Goal: Task Accomplishment & Management: Use online tool/utility

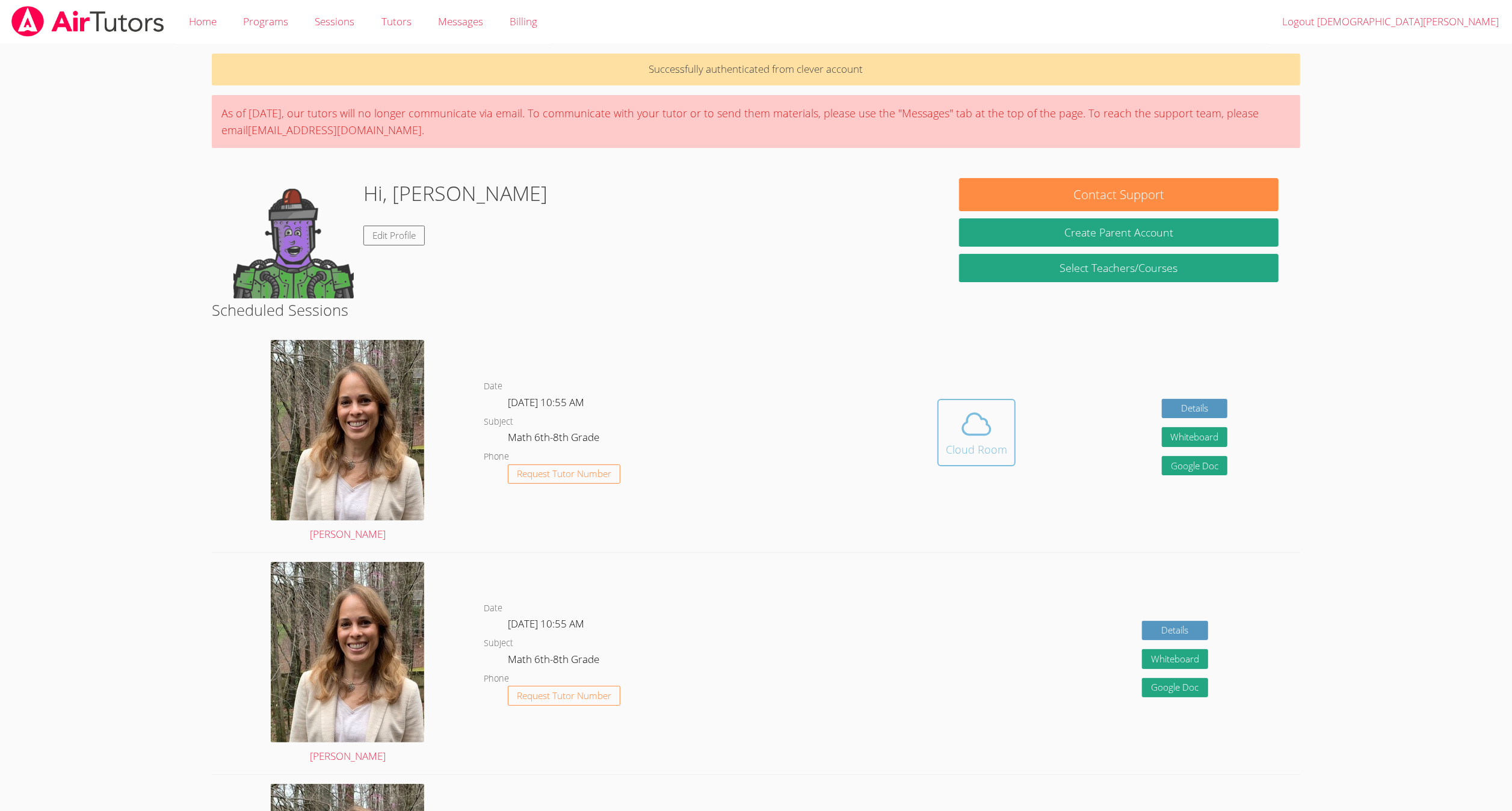
click at [993, 443] on div "Cloud Room" at bounding box center [976, 449] width 61 height 16
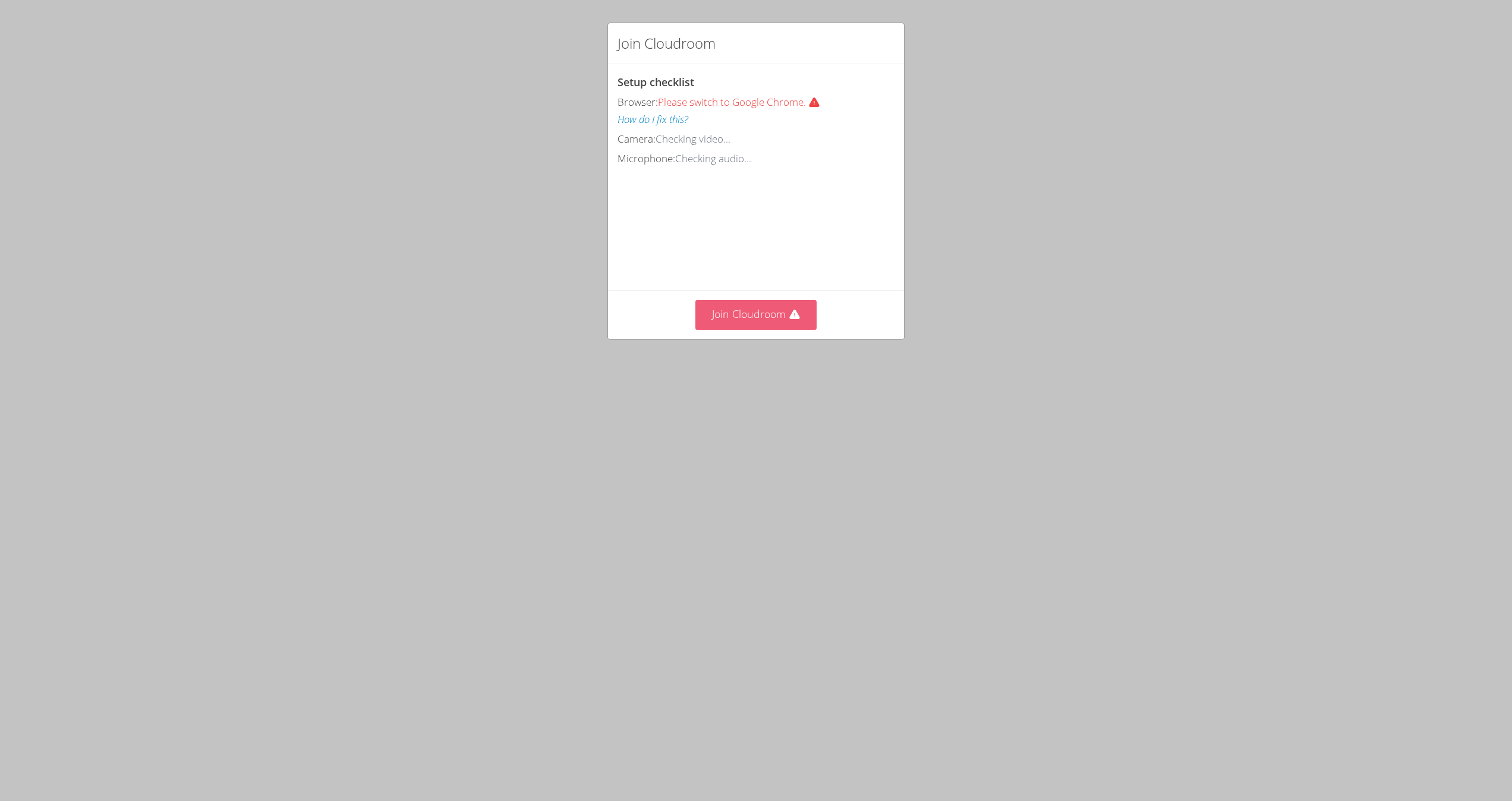
click at [771, 329] on button "Join Cloudroom" at bounding box center [756, 315] width 122 height 29
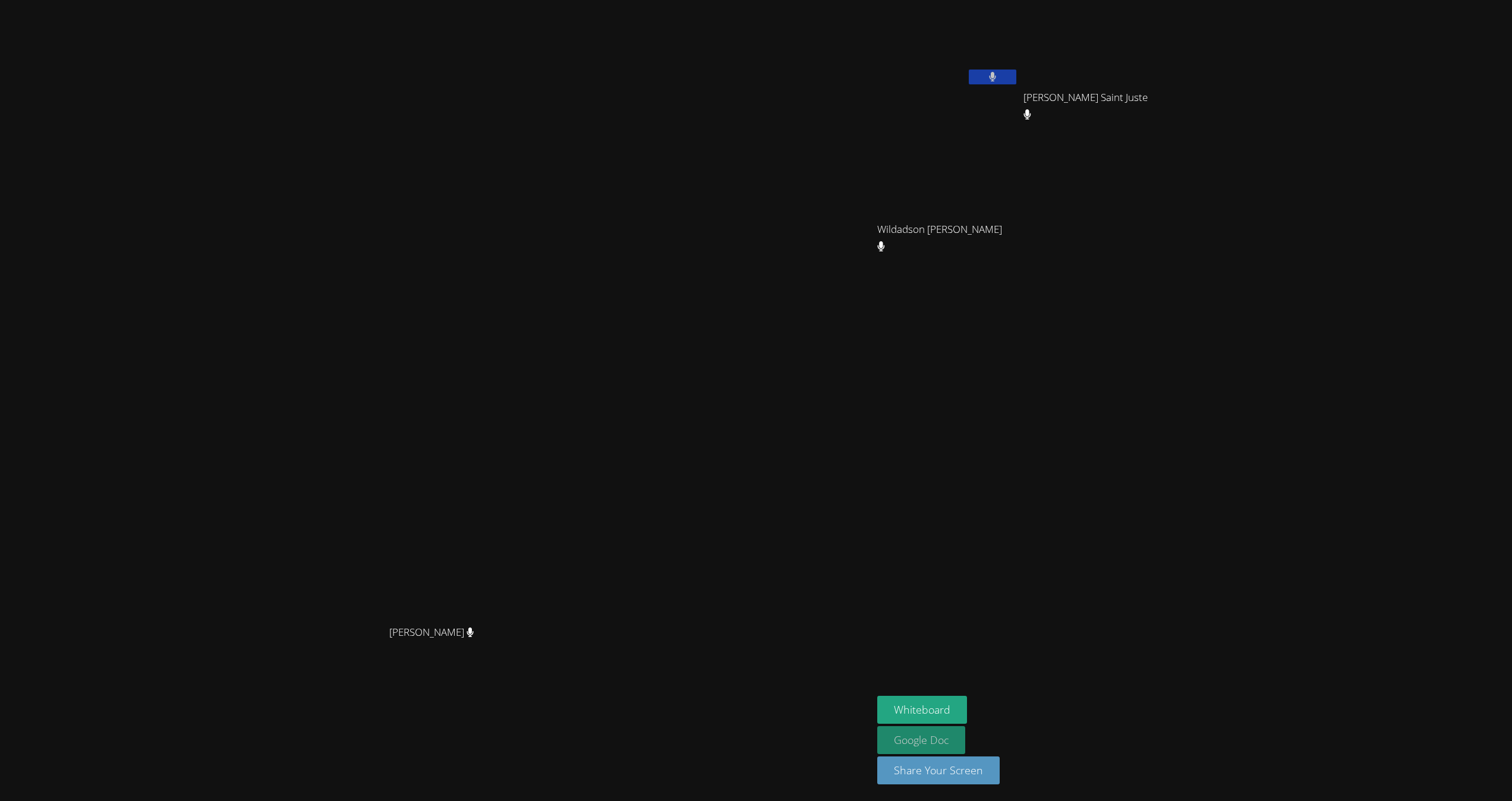
click at [966, 728] on link "Google Doc" at bounding box center [921, 740] width 88 height 28
click at [968, 702] on button "Whiteboard" at bounding box center [921, 710] width 90 height 28
click at [474, 637] on icon at bounding box center [470, 632] width 7 height 10
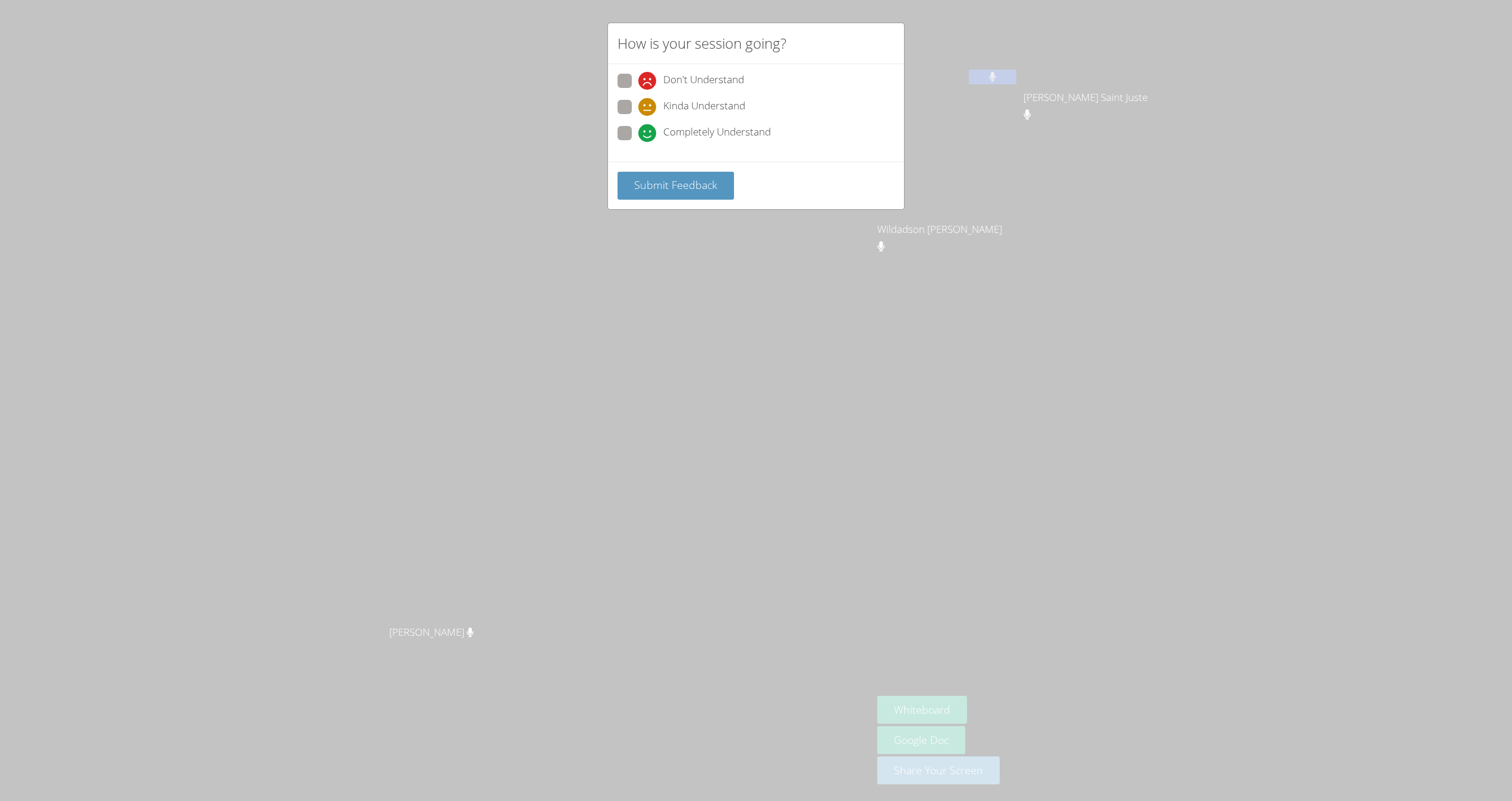
click at [676, 129] on span "Completely Understand" at bounding box center [717, 133] width 108 height 18
click at [648, 129] on input "Completely Understand" at bounding box center [643, 130] width 10 height 10
radio input "true"
click at [695, 176] on button "Submit Feedback" at bounding box center [676, 185] width 117 height 28
